Goal: Complete application form

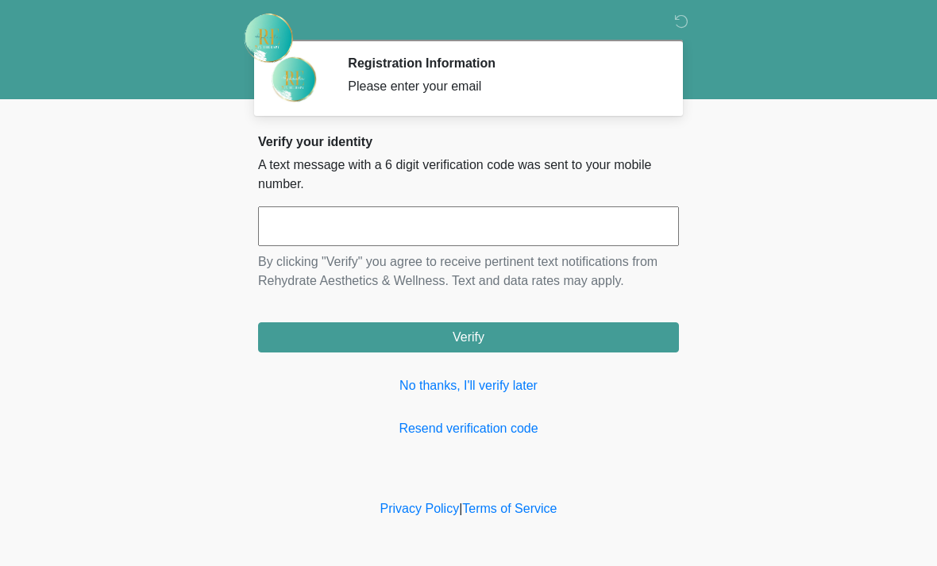
click at [480, 231] on input "text" at bounding box center [468, 226] width 421 height 40
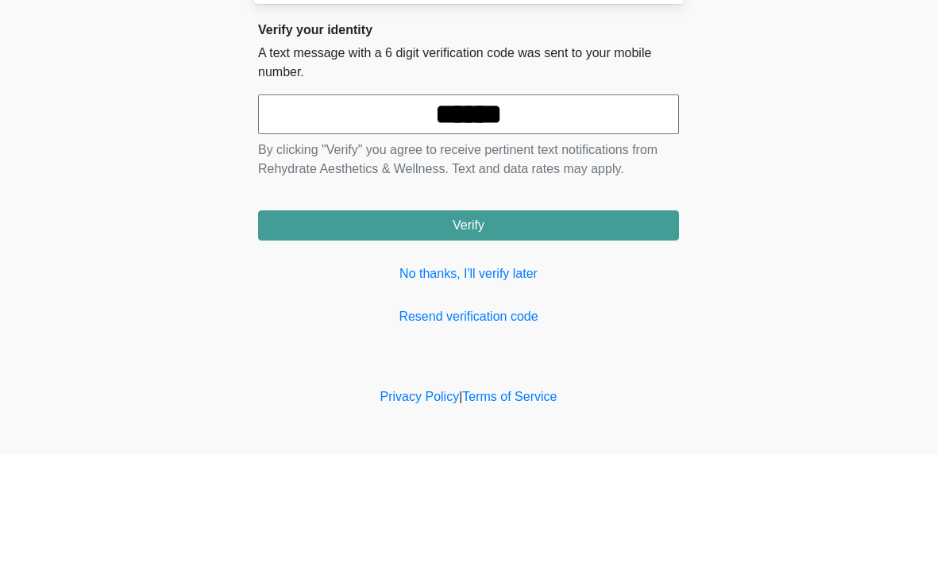
type input "******"
click at [559, 322] on button "Verify" at bounding box center [468, 337] width 421 height 30
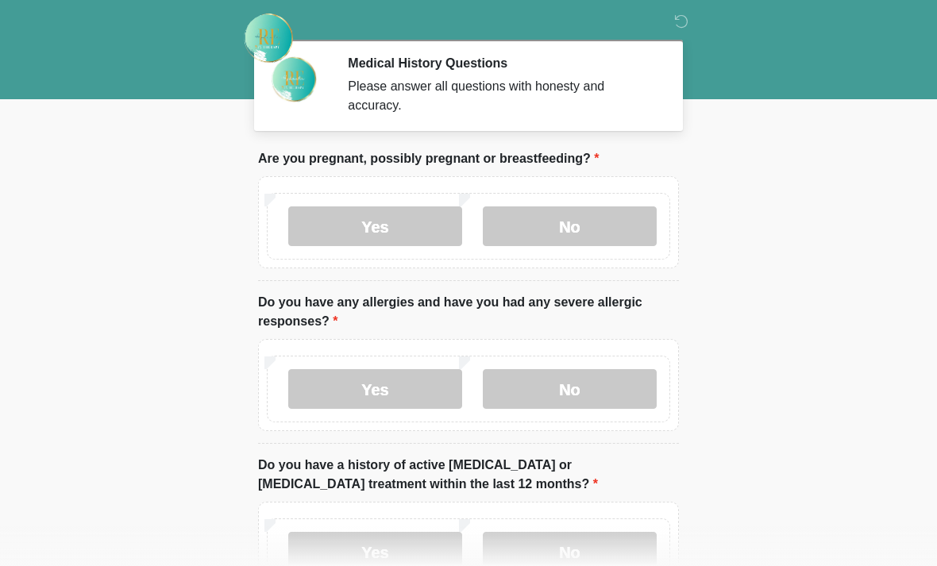
click at [608, 202] on div "Yes No" at bounding box center [468, 226] width 403 height 67
click at [608, 201] on div "Yes No" at bounding box center [468, 226] width 403 height 67
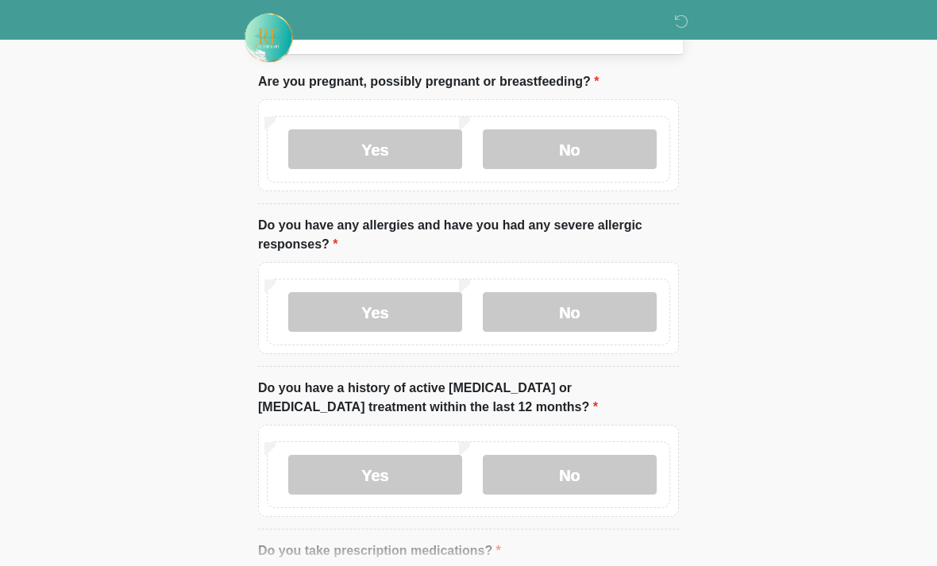
click at [632, 145] on label "No" at bounding box center [570, 150] width 174 height 40
click at [631, 145] on label "No" at bounding box center [570, 150] width 174 height 40
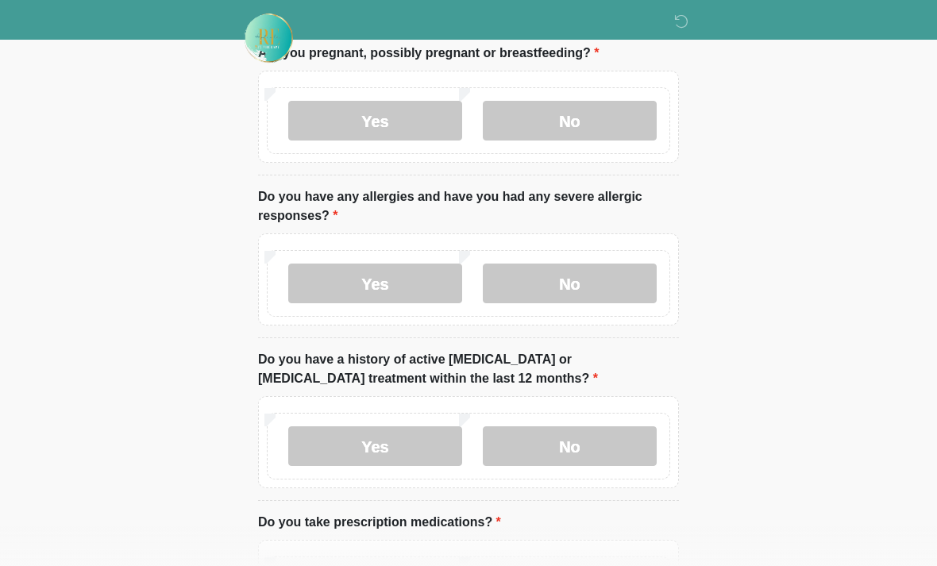
click at [598, 279] on label "No" at bounding box center [570, 284] width 174 height 40
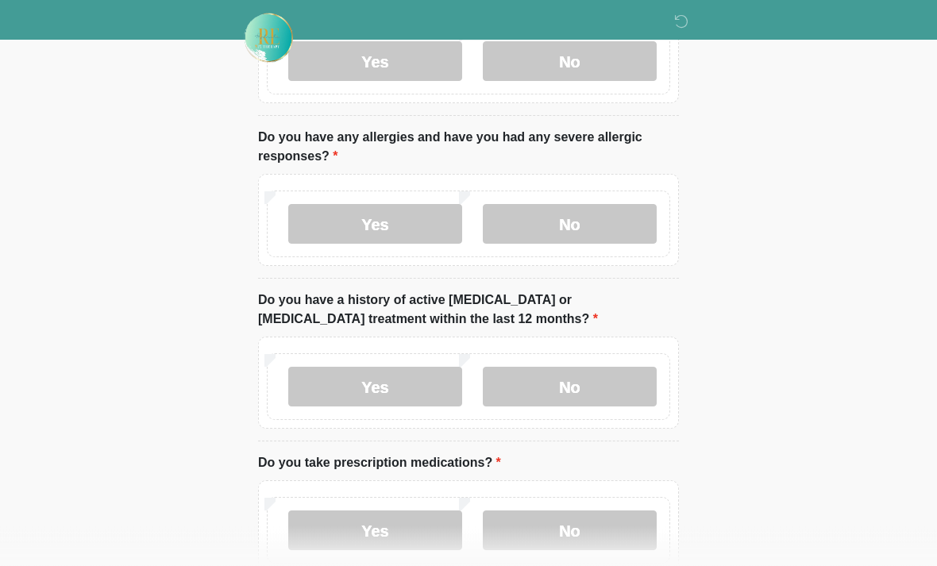
scroll to position [251, 0]
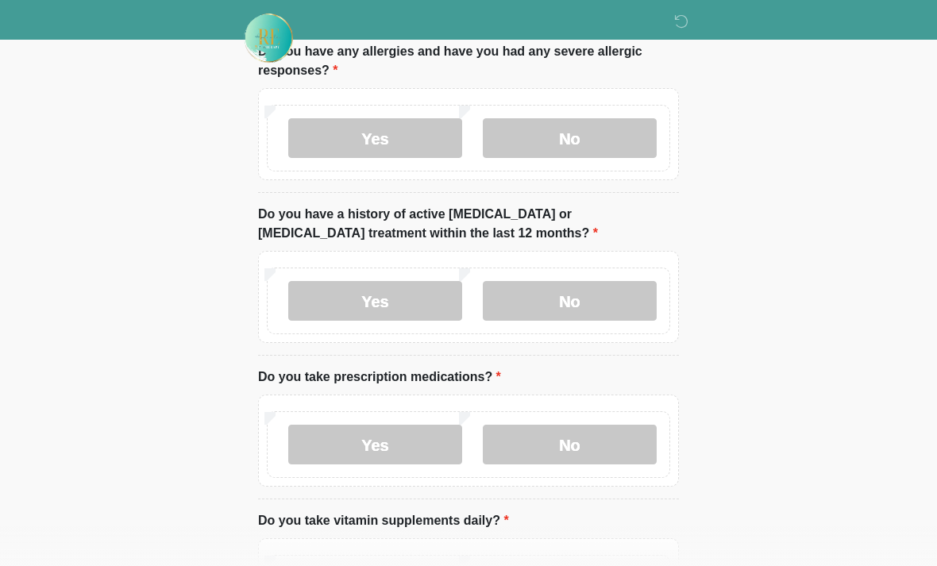
click at [588, 289] on label "No" at bounding box center [570, 301] width 174 height 40
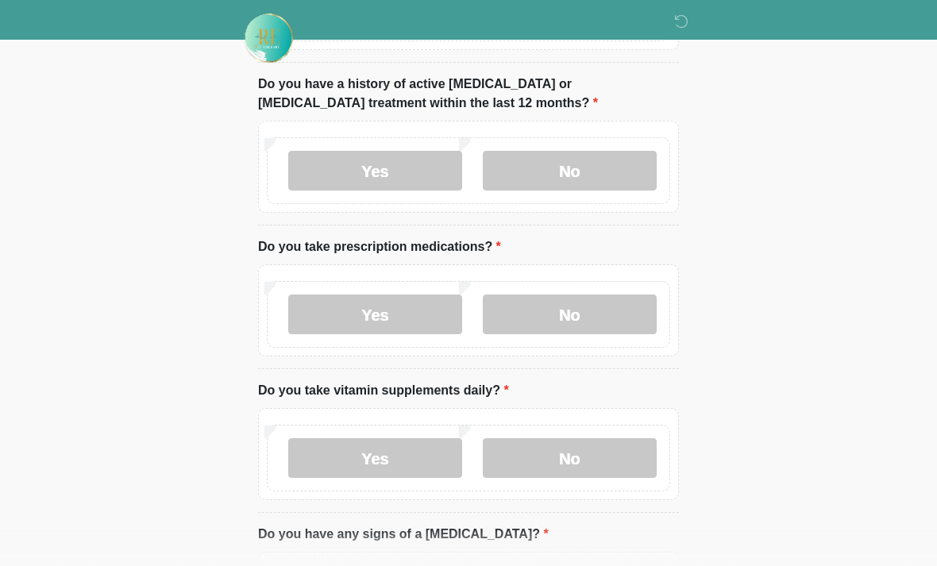
click at [607, 325] on label "No" at bounding box center [570, 315] width 174 height 40
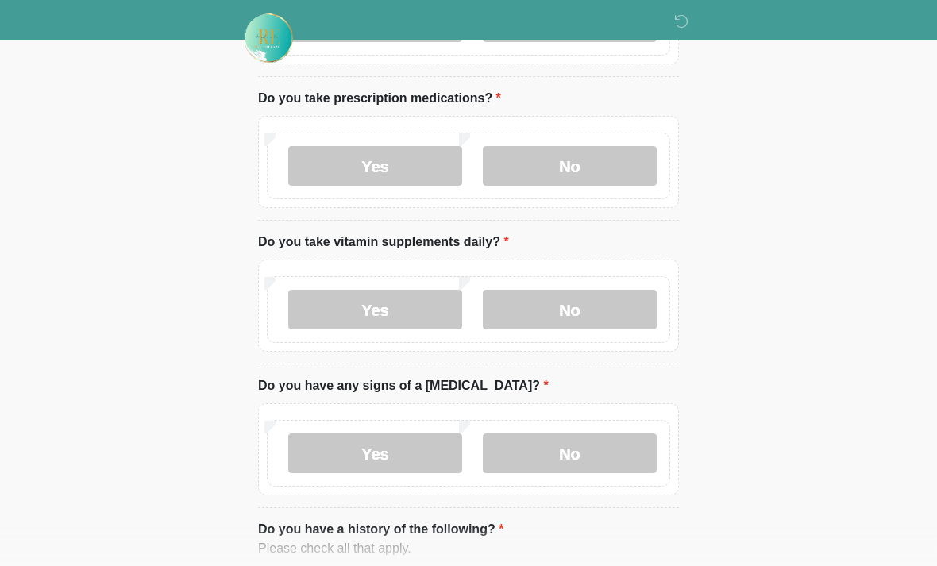
click at [608, 293] on label "No" at bounding box center [570, 310] width 174 height 40
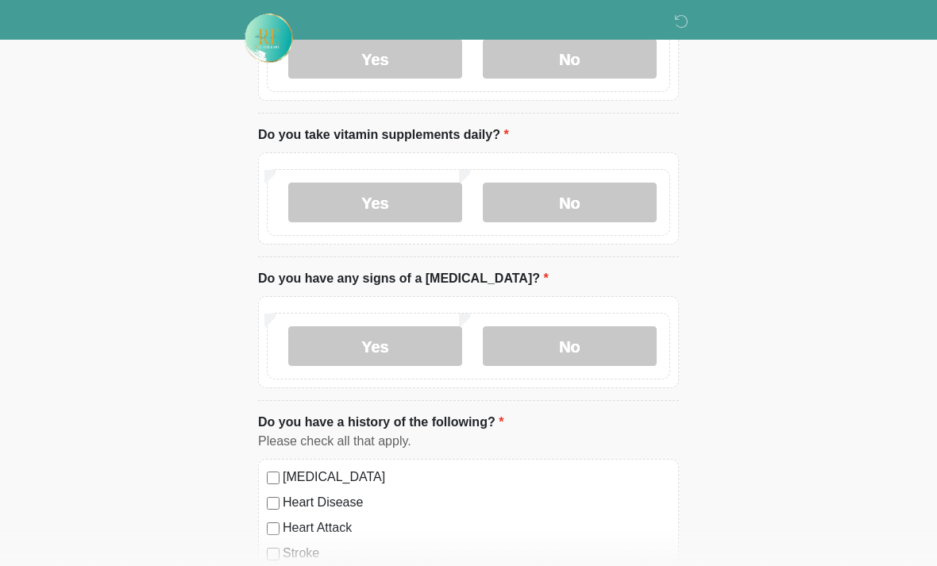
click at [604, 353] on label "No" at bounding box center [570, 346] width 174 height 40
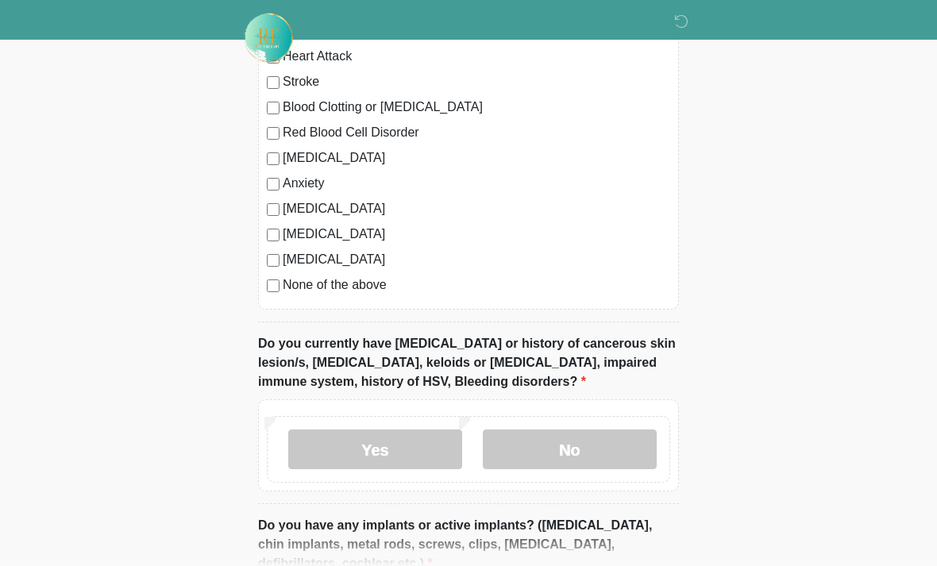
scroll to position [1123, 0]
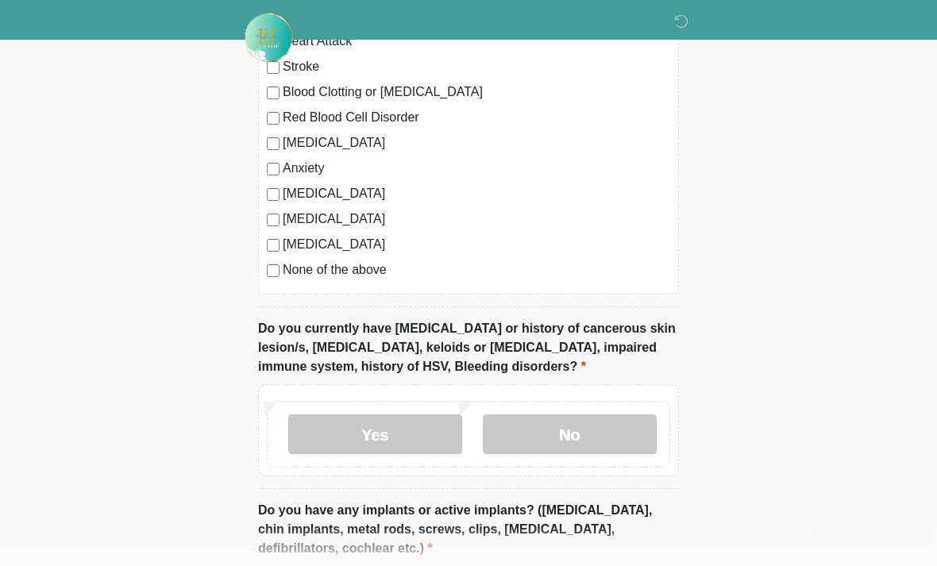
click at [279, 262] on div "None of the above" at bounding box center [468, 270] width 403 height 19
click at [596, 431] on label "No" at bounding box center [570, 435] width 174 height 40
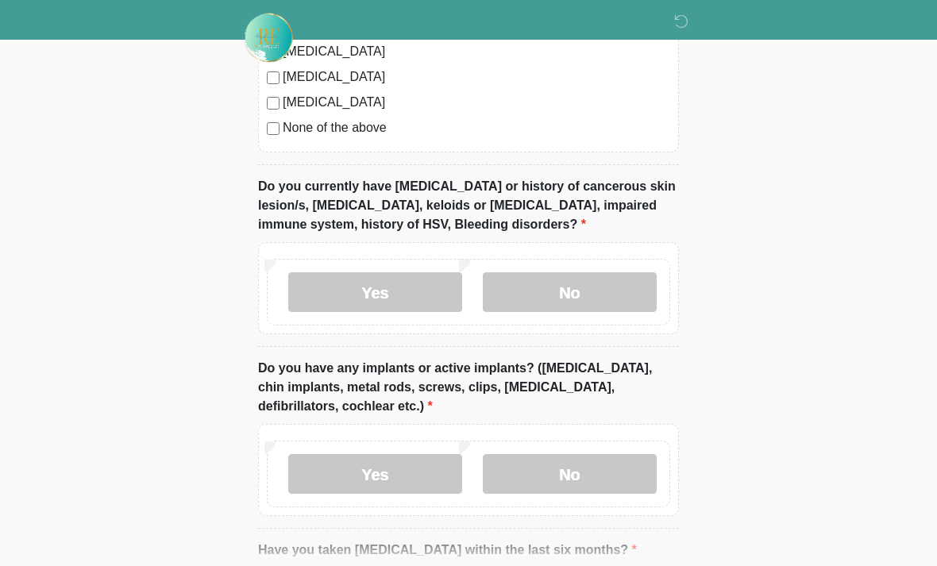
scroll to position [1305, 0]
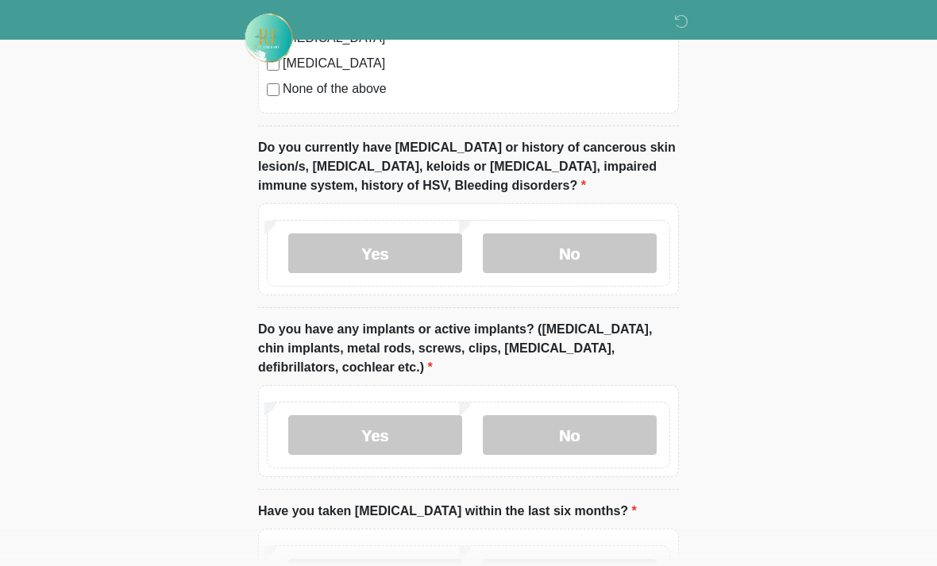
click at [627, 417] on label "No" at bounding box center [570, 435] width 174 height 40
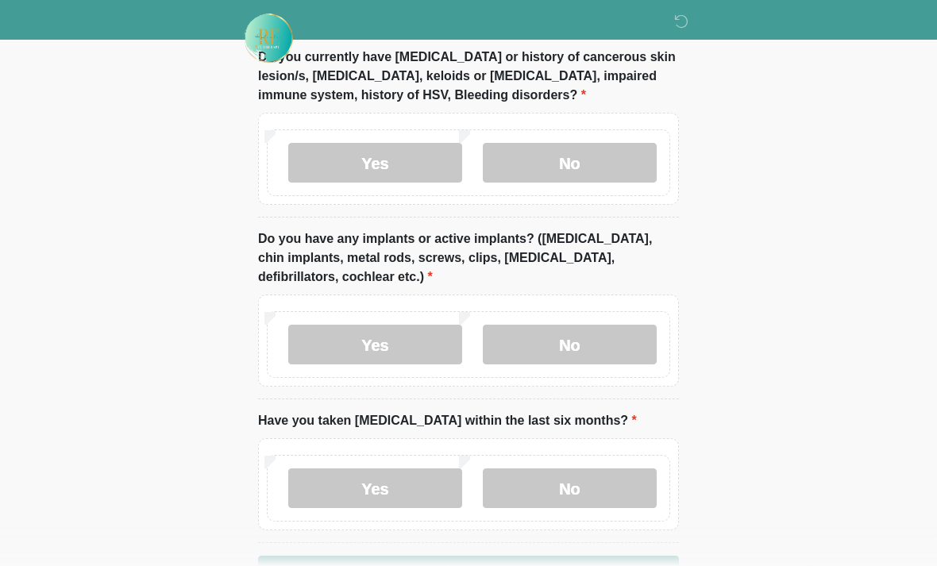
scroll to position [1446, 0]
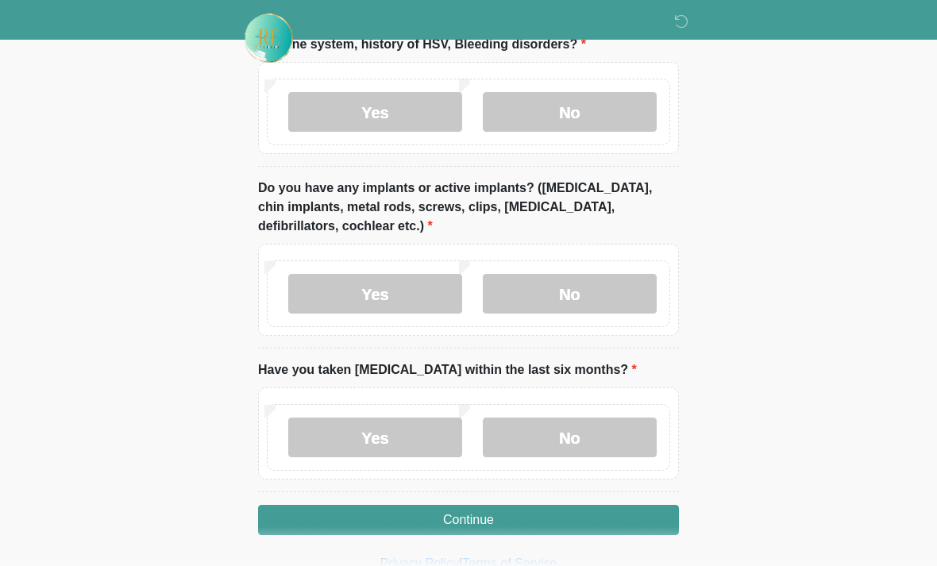
click at [592, 432] on label "No" at bounding box center [570, 438] width 174 height 40
click at [581, 510] on button "Continue" at bounding box center [468, 520] width 421 height 30
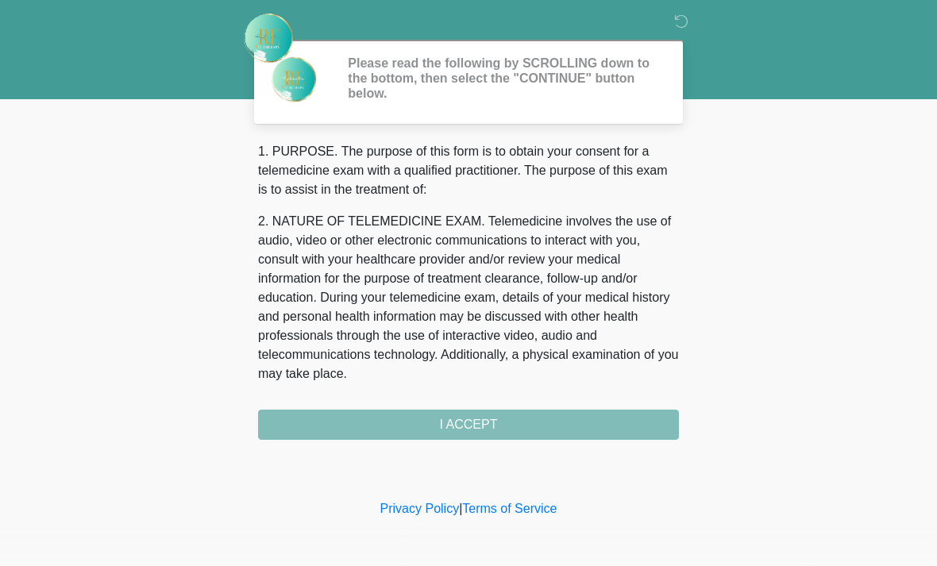
scroll to position [0, 0]
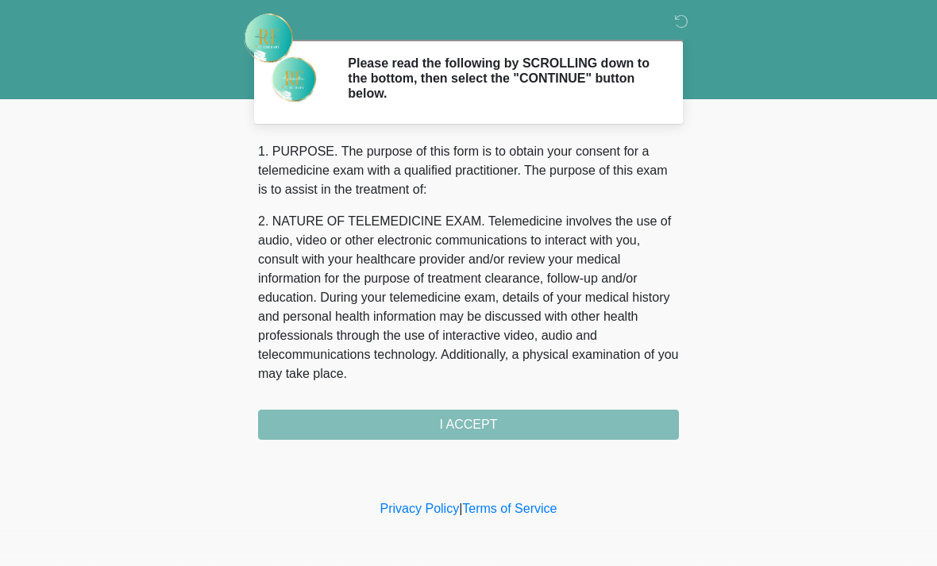
click at [577, 419] on div "1. PURPOSE. The purpose of this form is to obtain your consent for a telemedici…" at bounding box center [468, 291] width 421 height 298
click at [542, 423] on div "1. PURPOSE. The purpose of this form is to obtain your consent for a telemedici…" at bounding box center [468, 291] width 421 height 298
click at [524, 423] on div "1. PURPOSE. The purpose of this form is to obtain your consent for a telemedici…" at bounding box center [468, 291] width 421 height 298
click at [509, 429] on div "1. PURPOSE. The purpose of this form is to obtain your consent for a telemedici…" at bounding box center [468, 291] width 421 height 298
click at [508, 428] on div "1. PURPOSE. The purpose of this form is to obtain your consent for a telemedici…" at bounding box center [468, 291] width 421 height 298
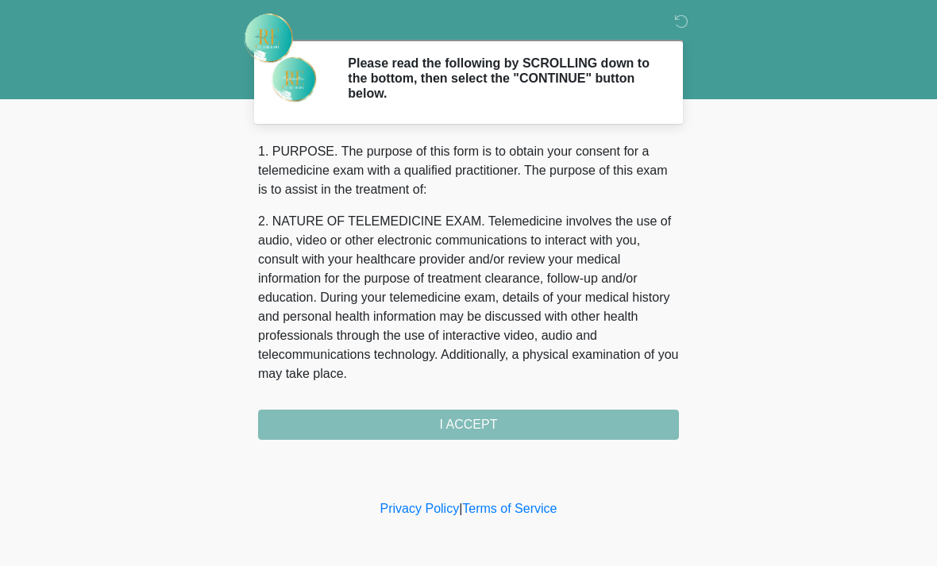
click at [505, 426] on div "1. PURPOSE. The purpose of this form is to obtain your consent for a telemedici…" at bounding box center [468, 291] width 421 height 298
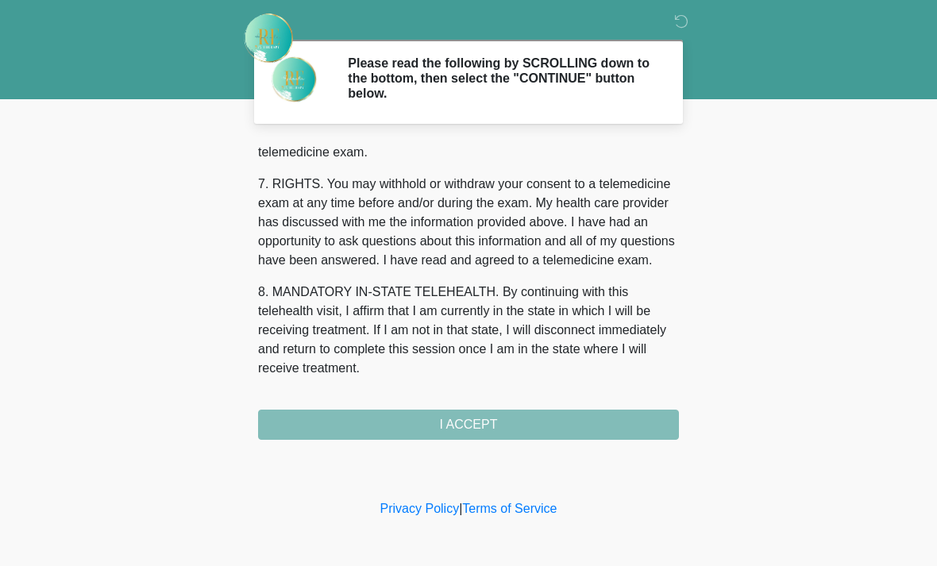
click at [498, 415] on div "1. PURPOSE. The purpose of this form is to obtain your consent for a telemedici…" at bounding box center [468, 291] width 421 height 298
click at [497, 415] on div "1. PURPOSE. The purpose of this form is to obtain your consent for a telemedici…" at bounding box center [468, 291] width 421 height 298
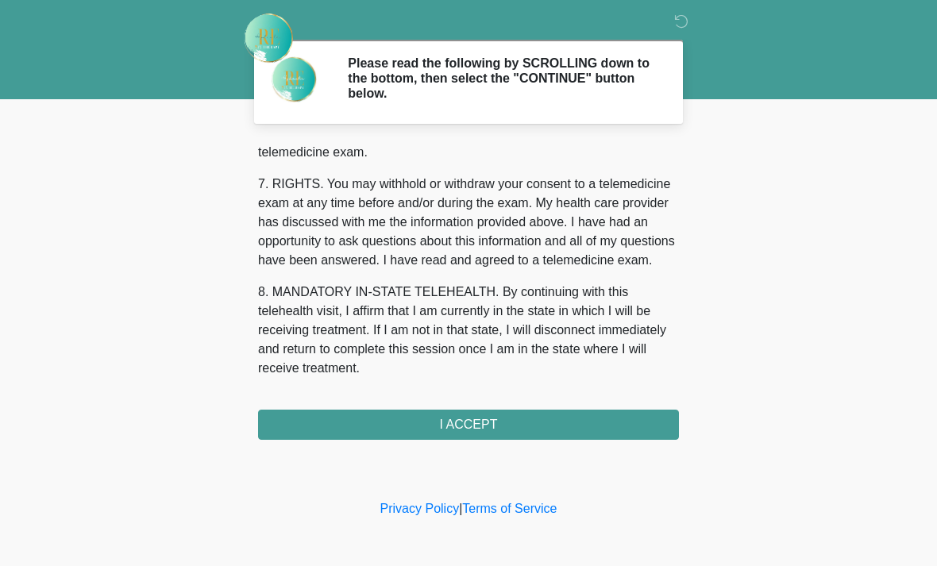
click at [517, 424] on button "I ACCEPT" at bounding box center [468, 425] width 421 height 30
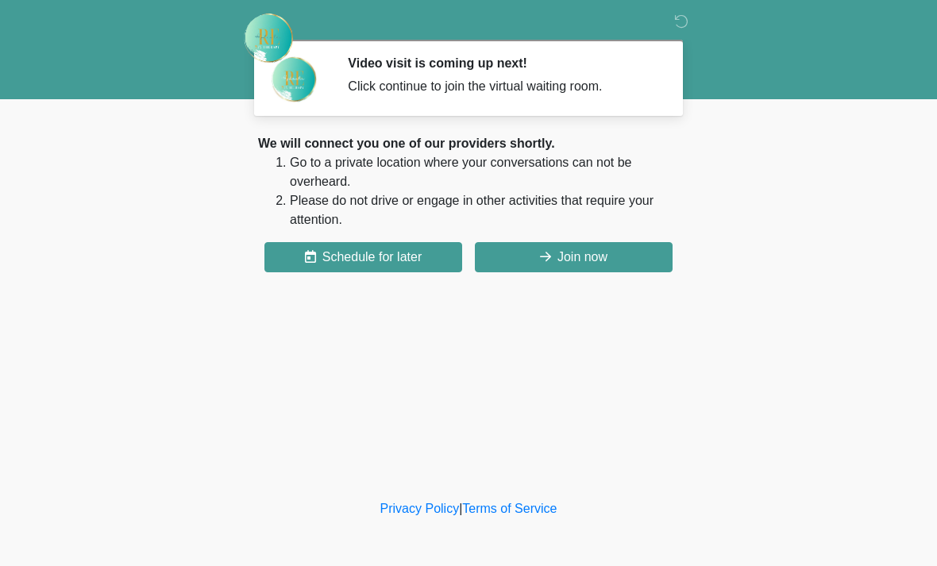
click at [601, 264] on button "Join now" at bounding box center [574, 257] width 198 height 30
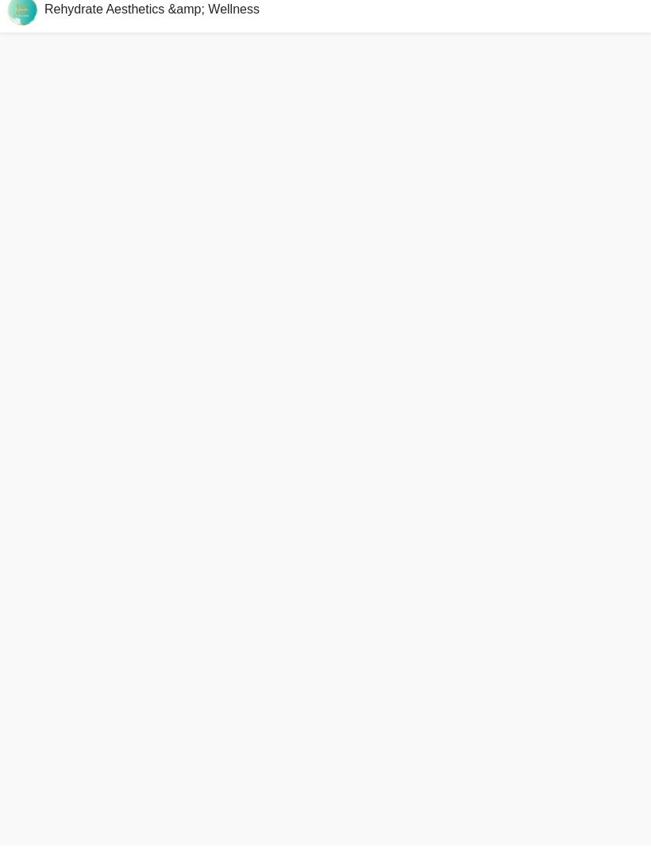
scroll to position [5, 0]
